Goal: Task Accomplishment & Management: Manage account settings

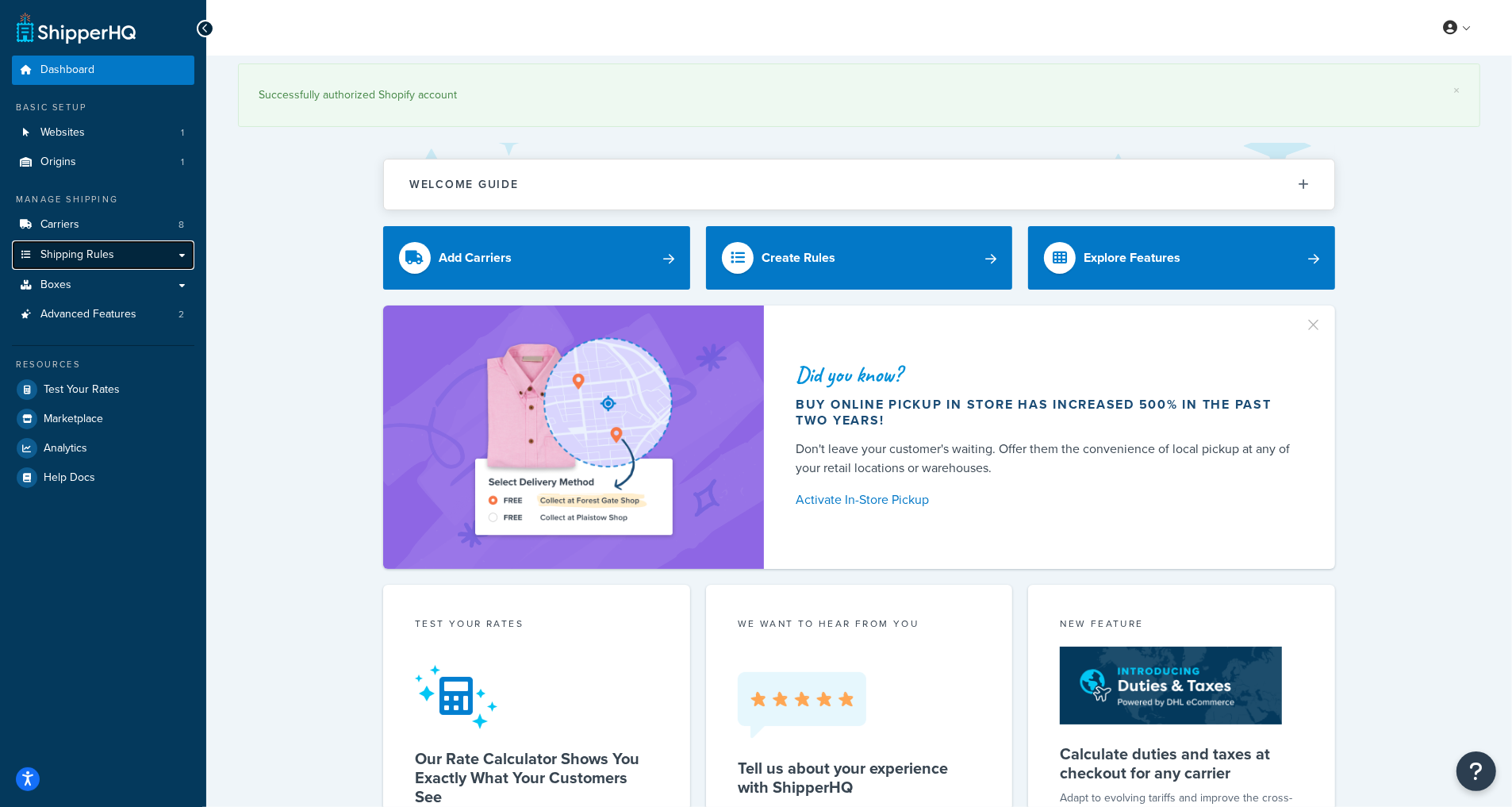
click at [111, 248] on span "Shipping Rules" at bounding box center [77, 255] width 74 height 14
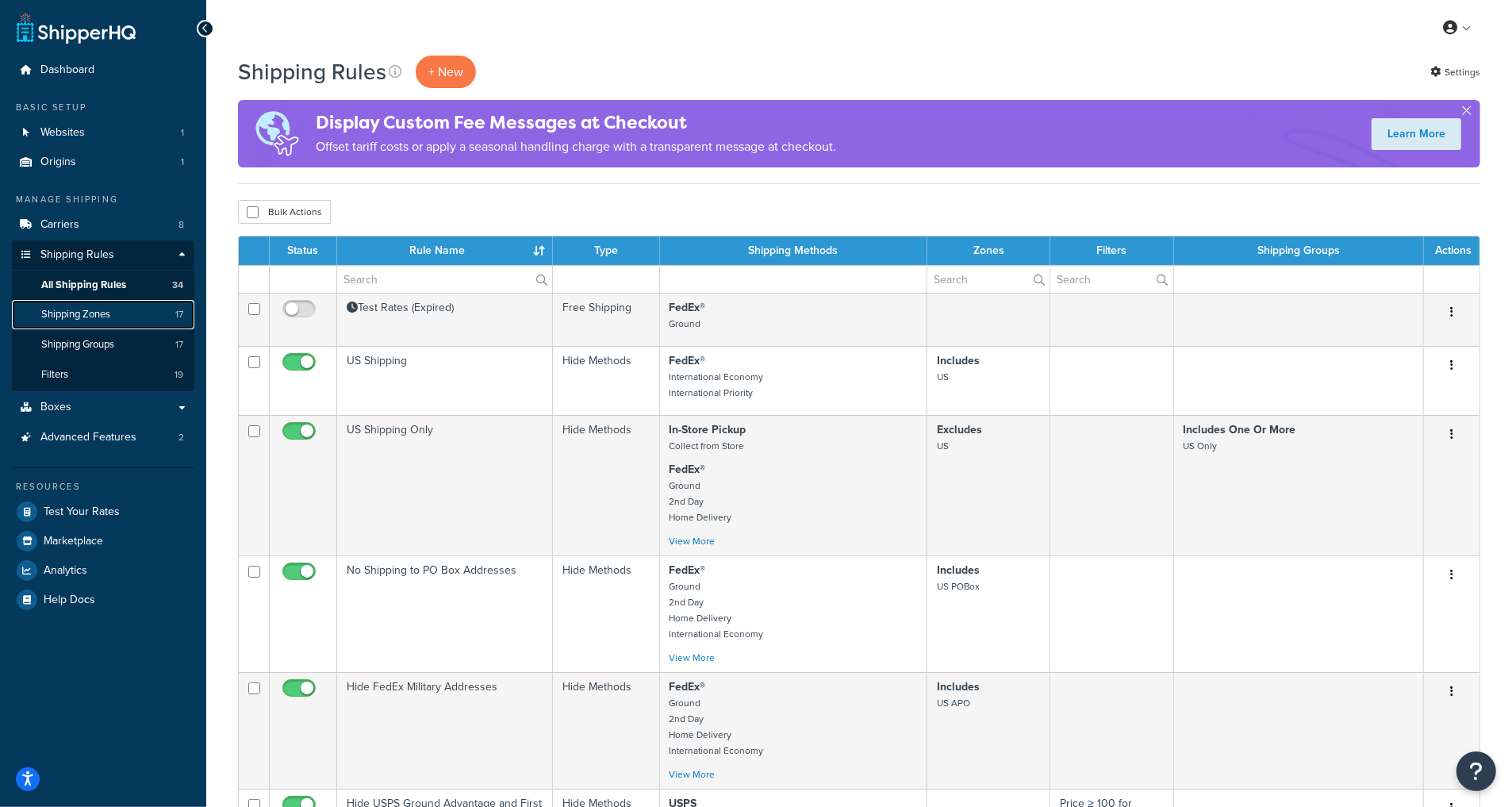
click at [112, 308] on link "Shipping Zones 17" at bounding box center [103, 314] width 183 height 29
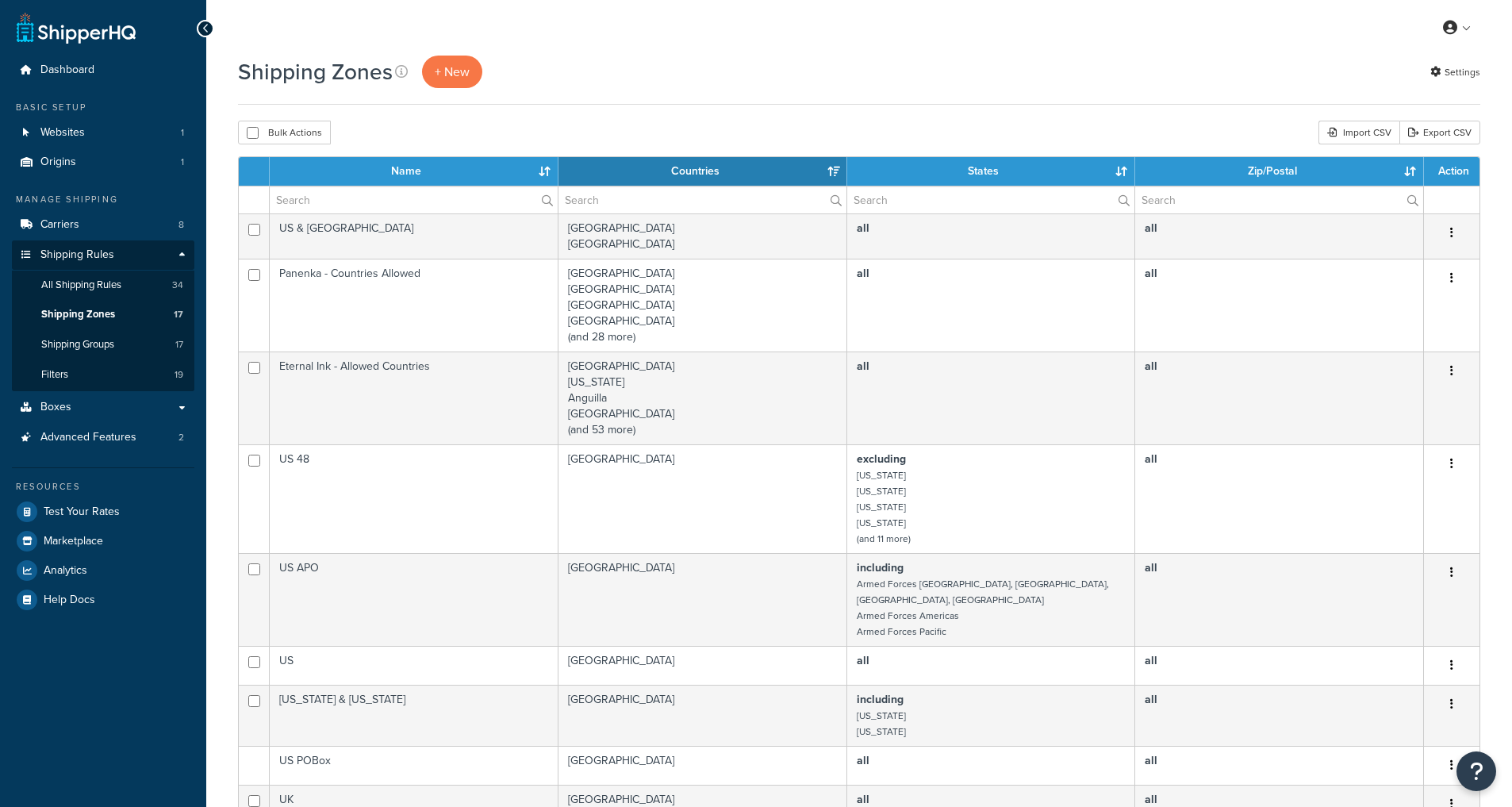
select select "15"
click at [96, 314] on span "Shipping Zones" at bounding box center [78, 315] width 74 height 14
select select "15"
click at [102, 279] on span "All Shipping Rules" at bounding box center [81, 285] width 80 height 14
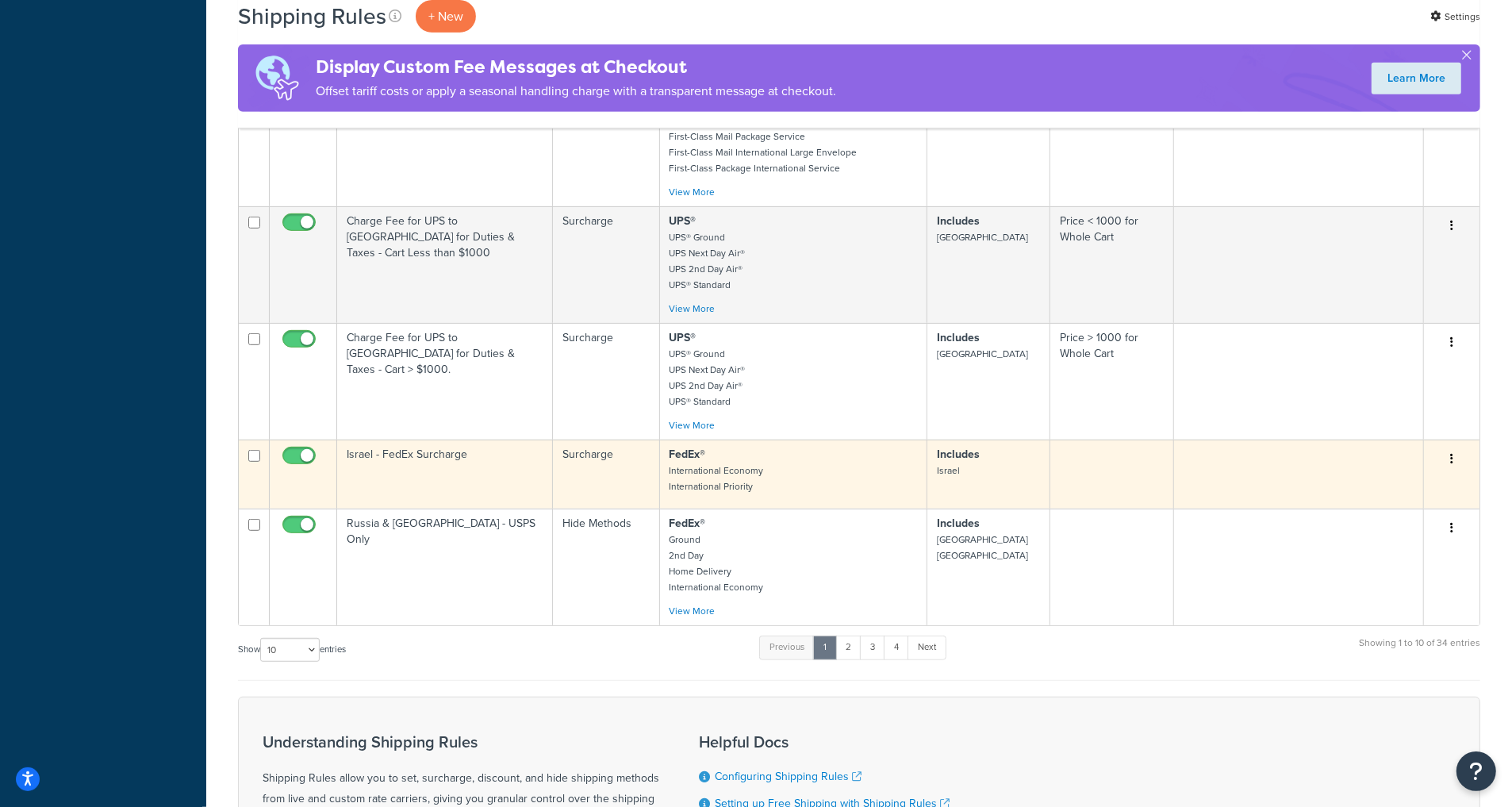
scroll to position [715, 0]
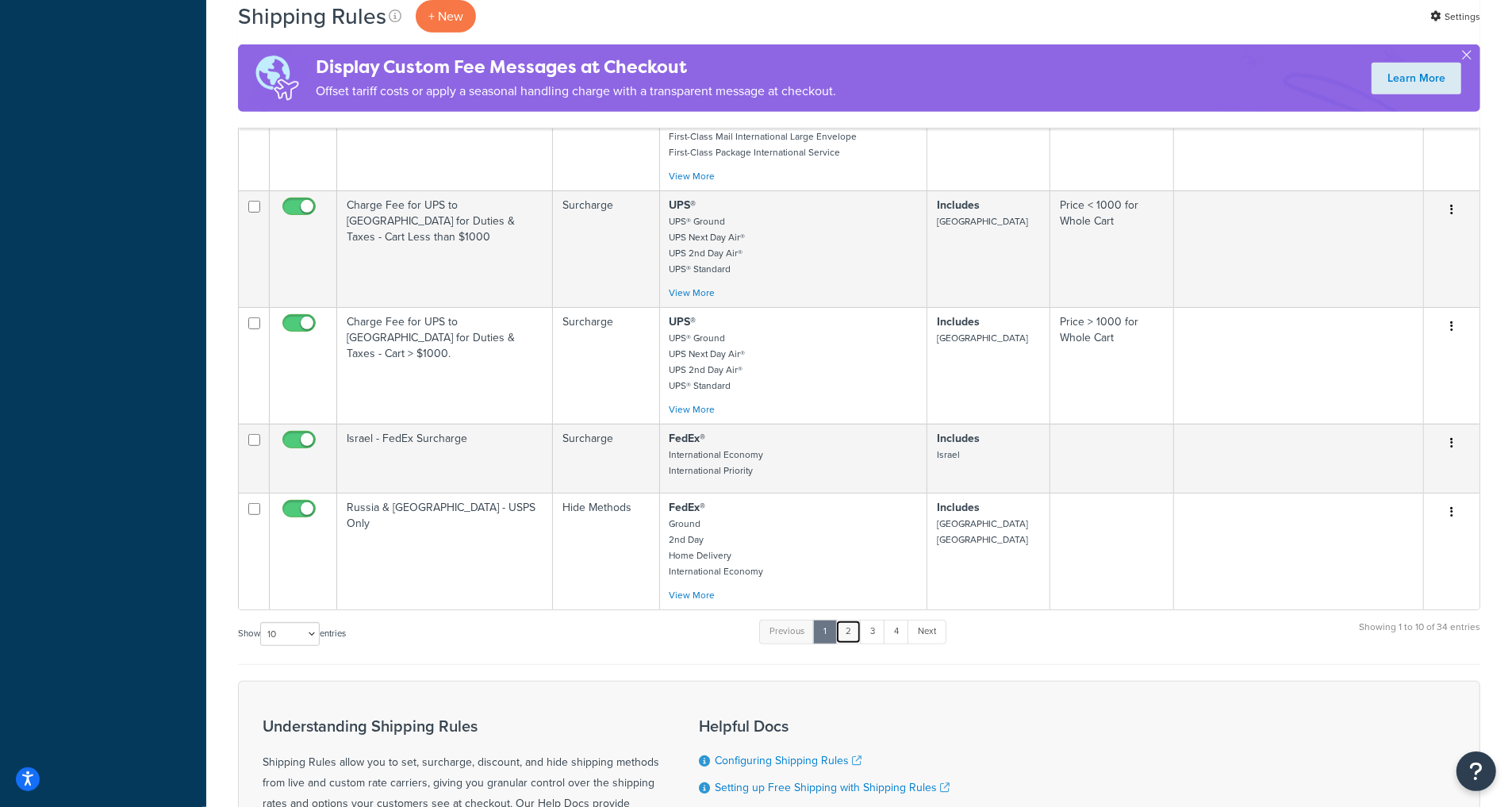
click at [854, 643] on link "2" at bounding box center [848, 632] width 26 height 24
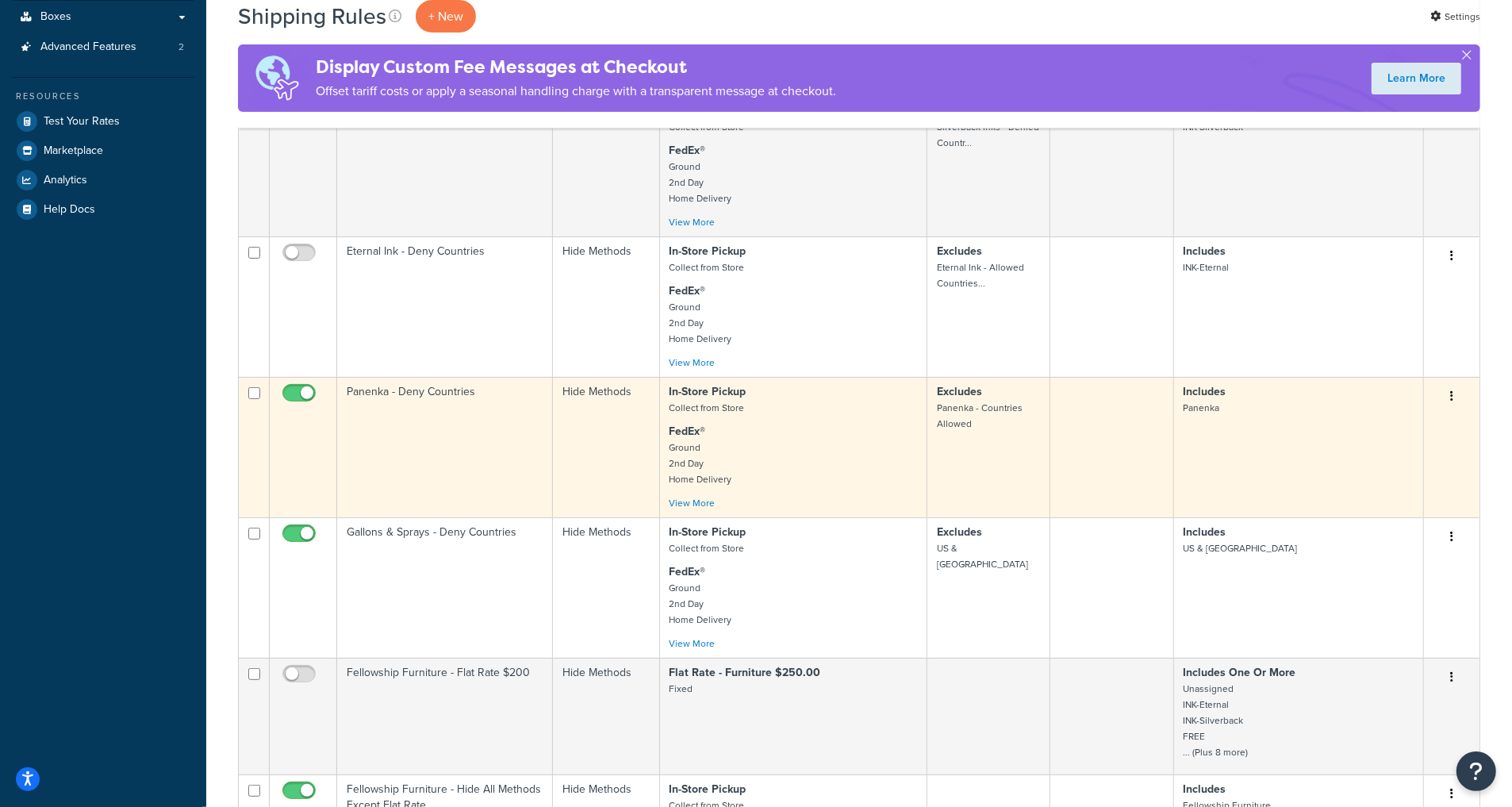
scroll to position [390, 0]
